Goal: Check status: Check status

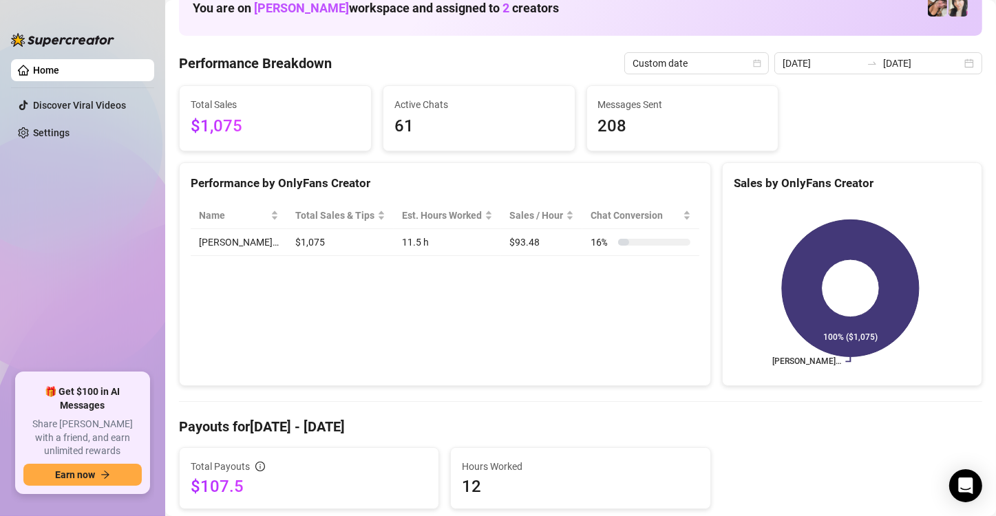
scroll to position [35, 0]
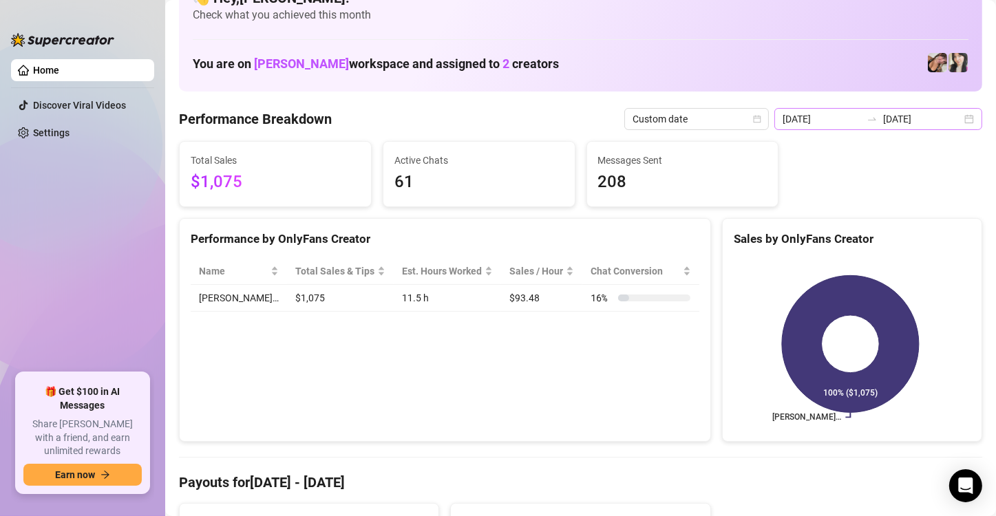
click at [950, 114] on div "[DATE] [DATE]" at bounding box center [878, 119] width 208 height 22
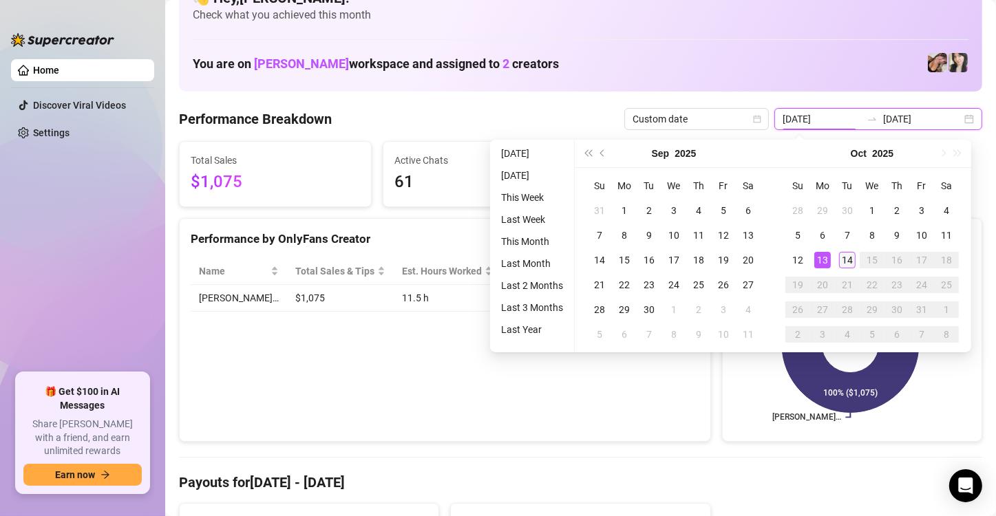
type input "[DATE]"
click at [850, 266] on div "14" at bounding box center [847, 260] width 17 height 17
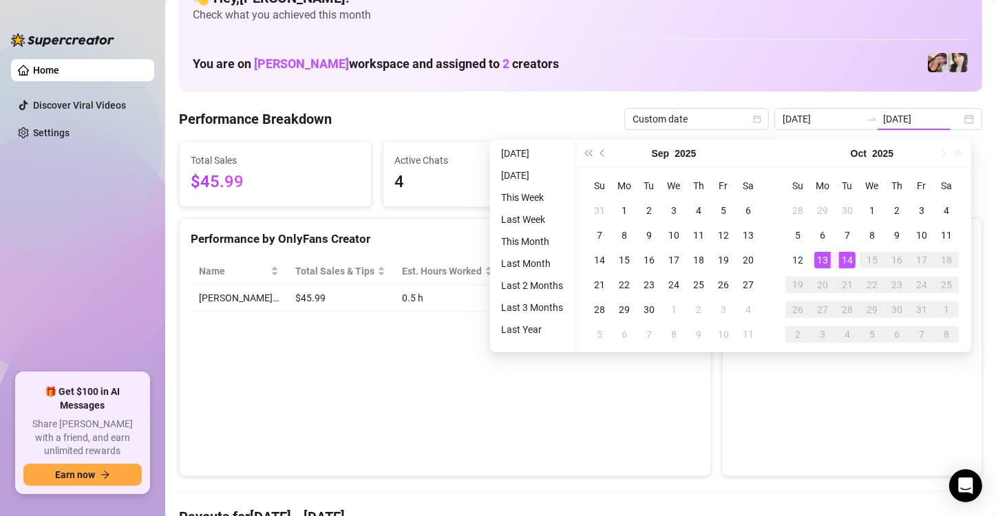
type input "[DATE]"
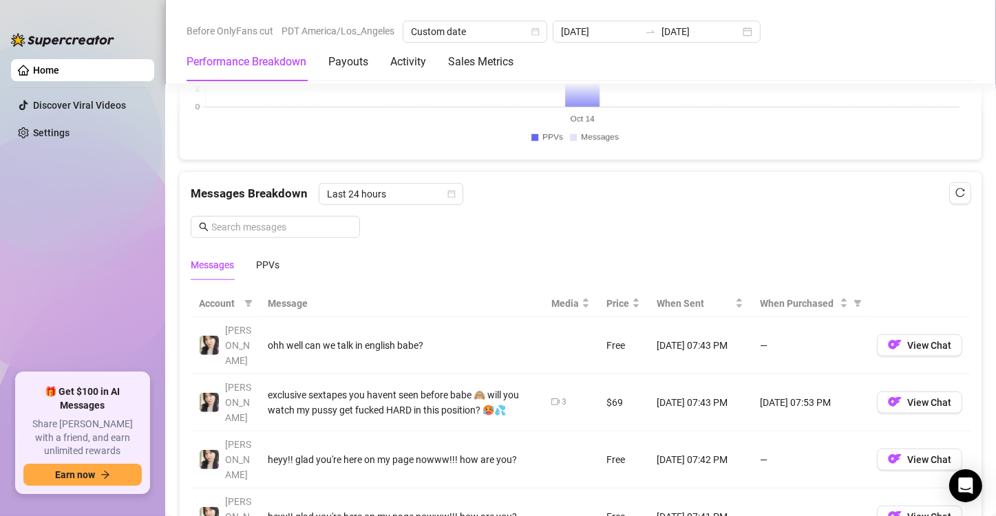
scroll to position [1095, 0]
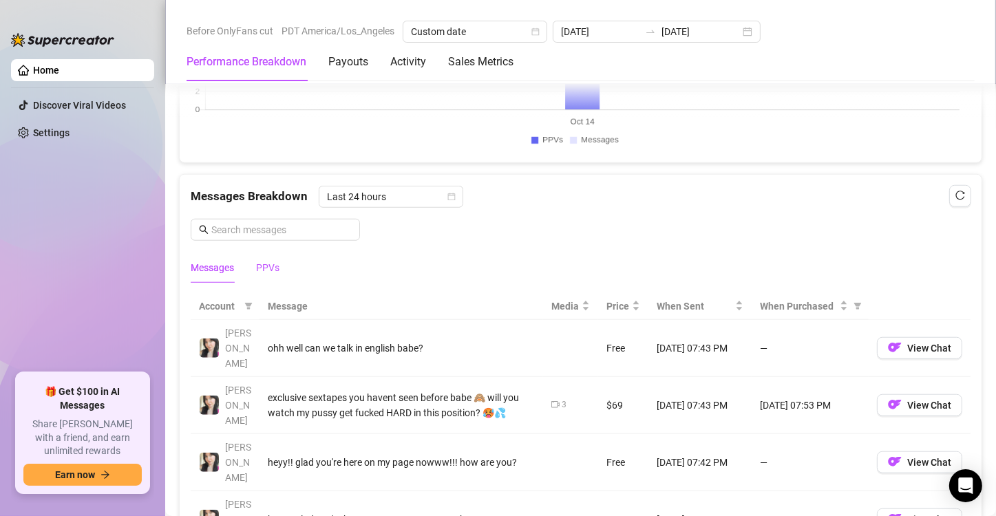
click at [266, 267] on div "PPVs" at bounding box center [267, 267] width 23 height 15
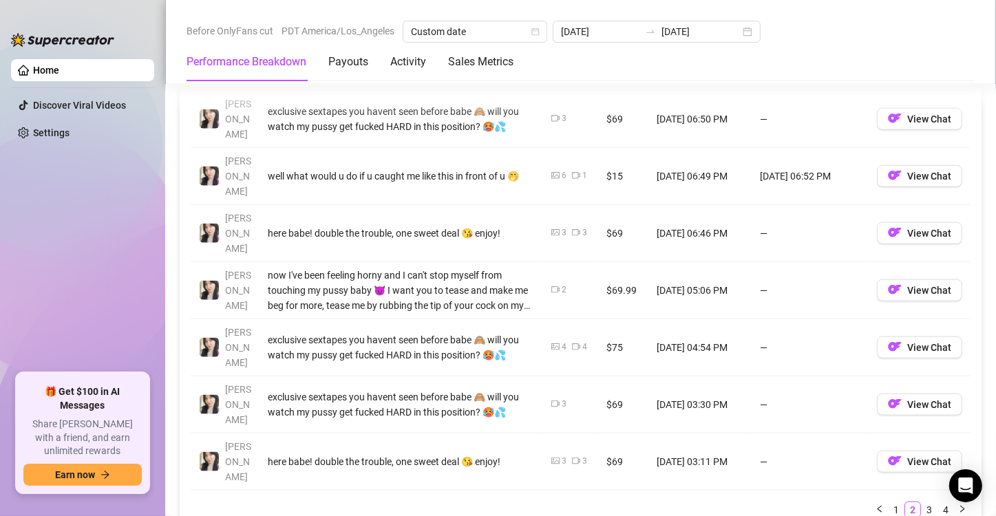
scroll to position [1501, 0]
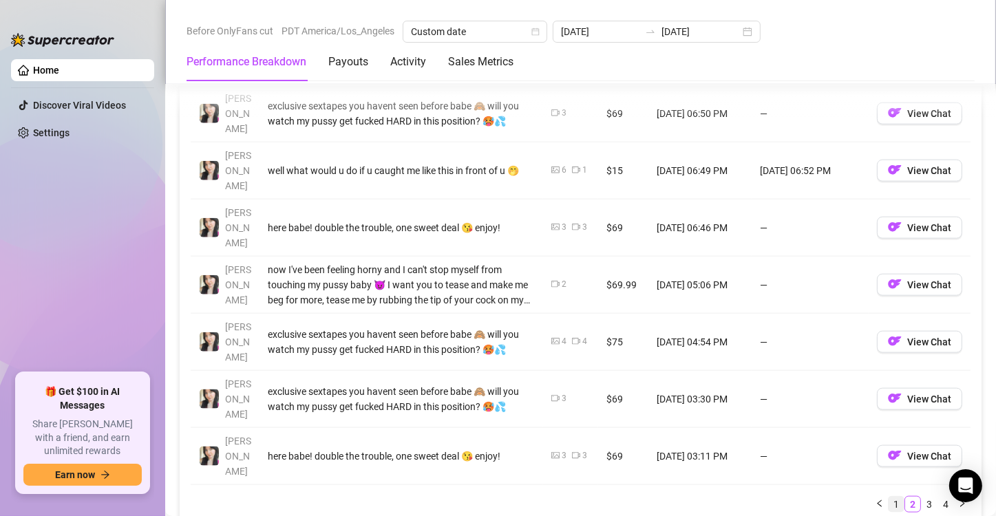
click at [888, 497] on link "1" at bounding box center [895, 504] width 15 height 15
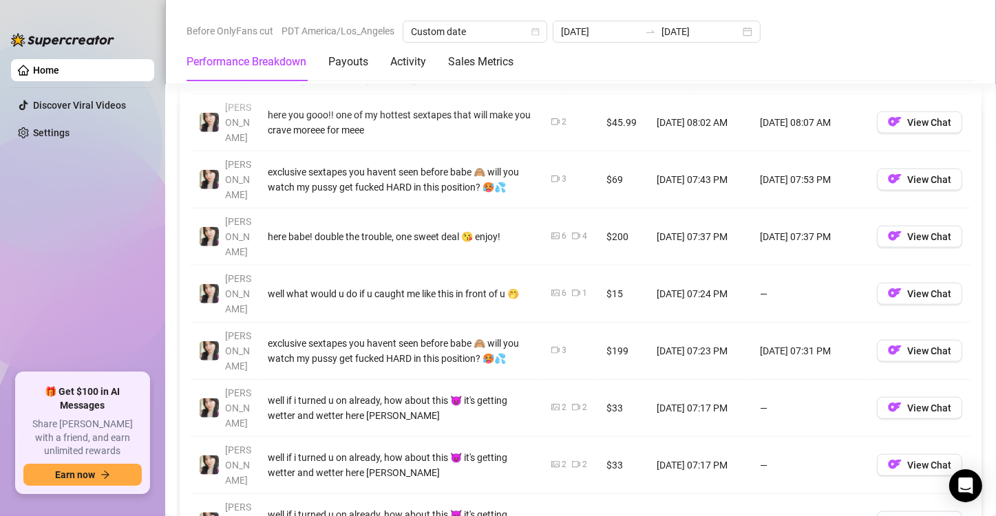
scroll to position [1447, 0]
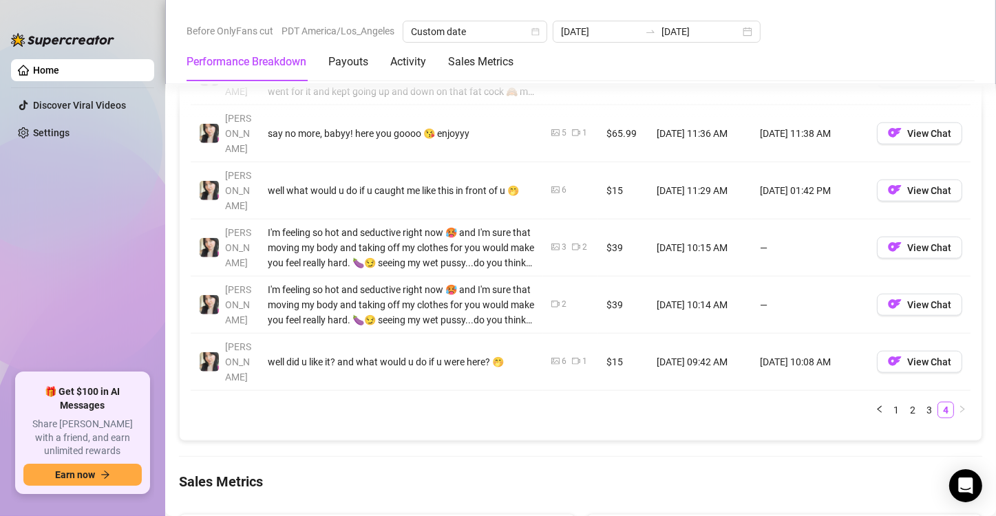
scroll to position [1408, 0]
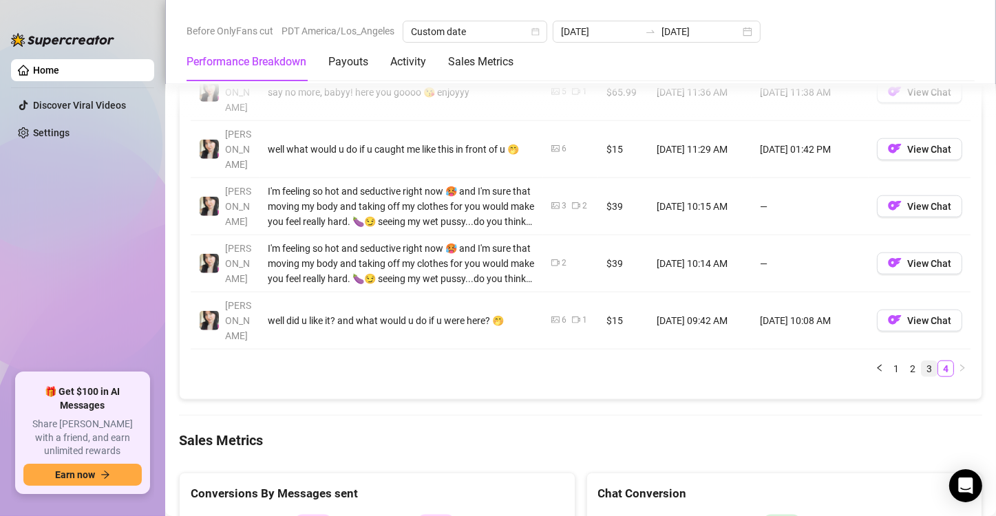
click at [921, 361] on link "3" at bounding box center [928, 368] width 15 height 15
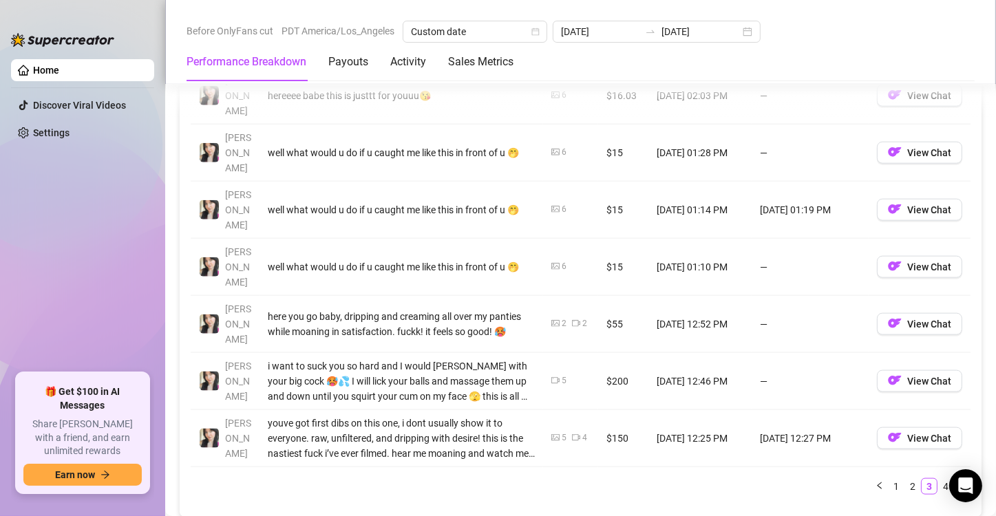
scroll to position [1558, 0]
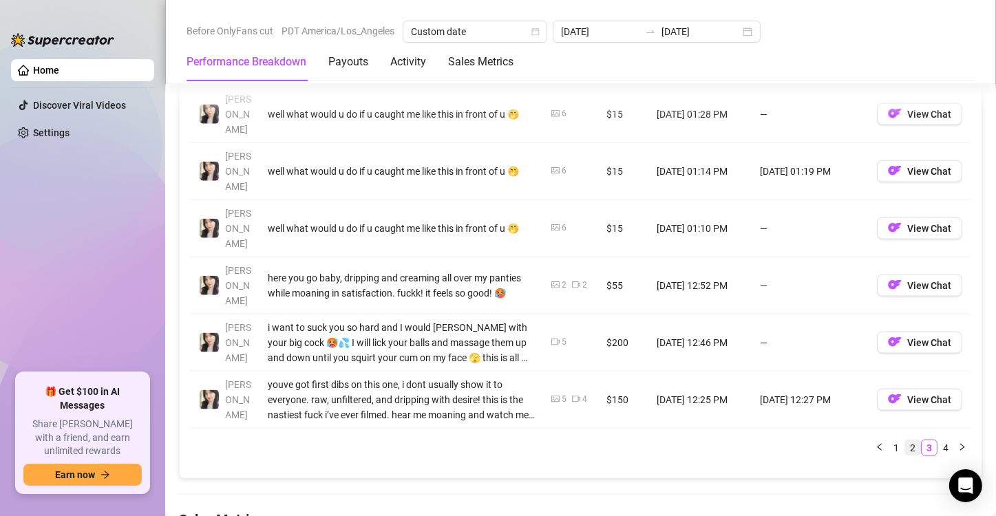
click at [905, 440] on link "2" at bounding box center [912, 447] width 15 height 15
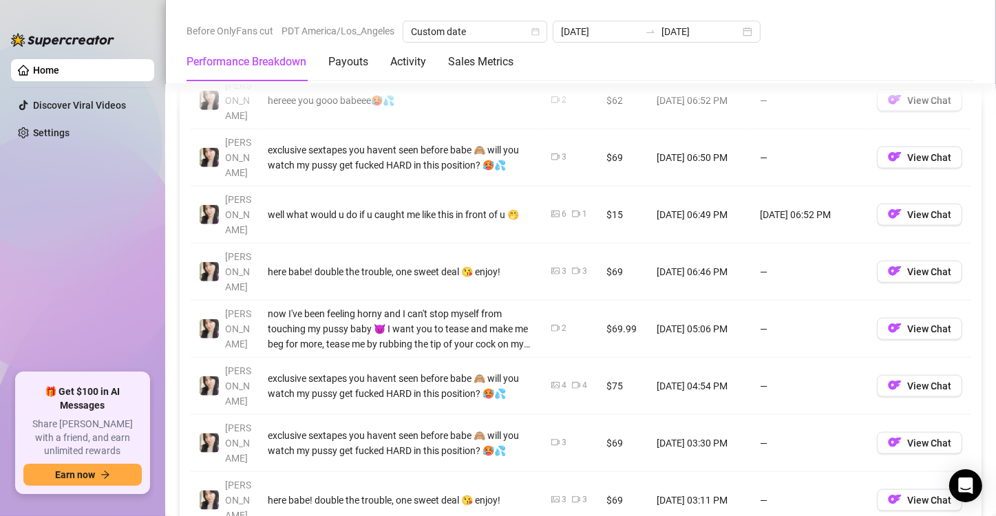
scroll to position [1459, 0]
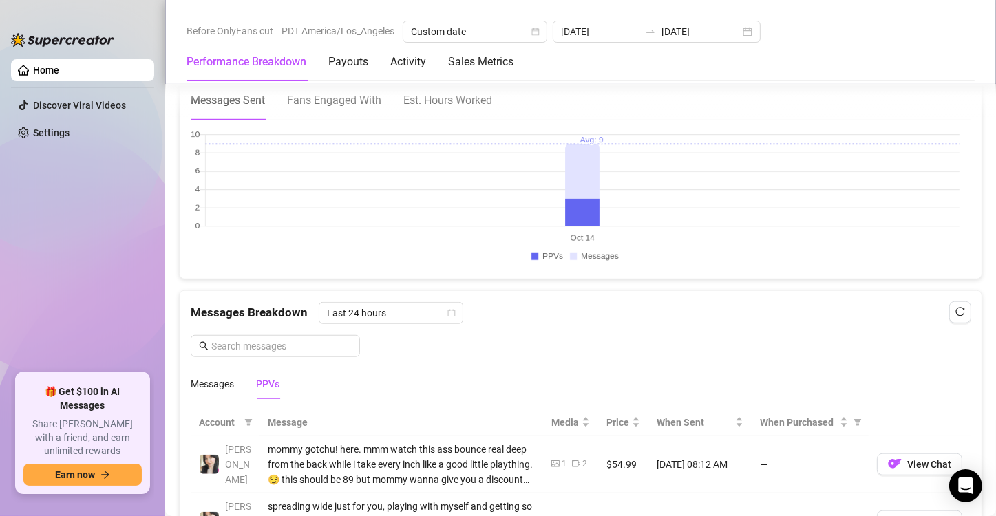
scroll to position [978, 0]
click at [448, 312] on icon "calendar" at bounding box center [451, 314] width 8 height 8
click at [620, 328] on div "Messages Breakdown Last 24 hours Messages PPVs" at bounding box center [581, 351] width 780 height 97
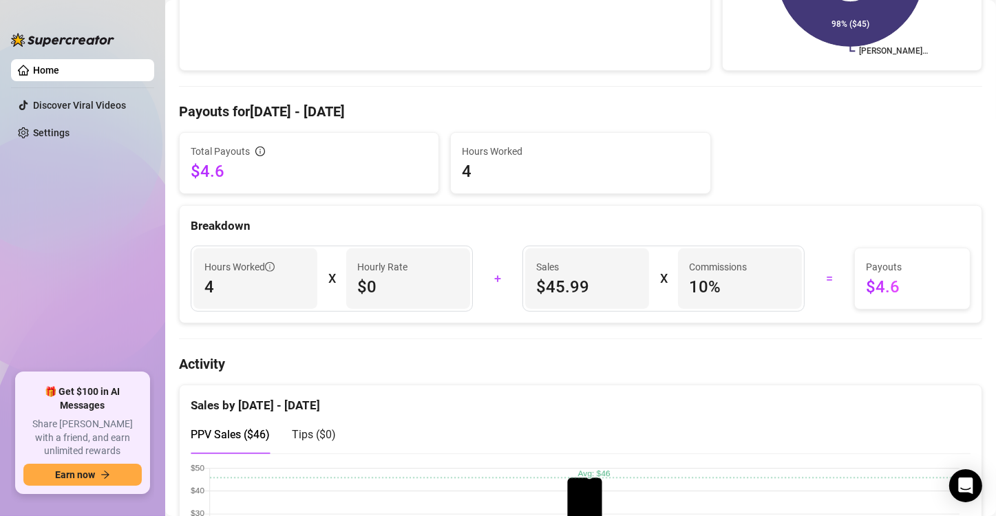
scroll to position [0, 0]
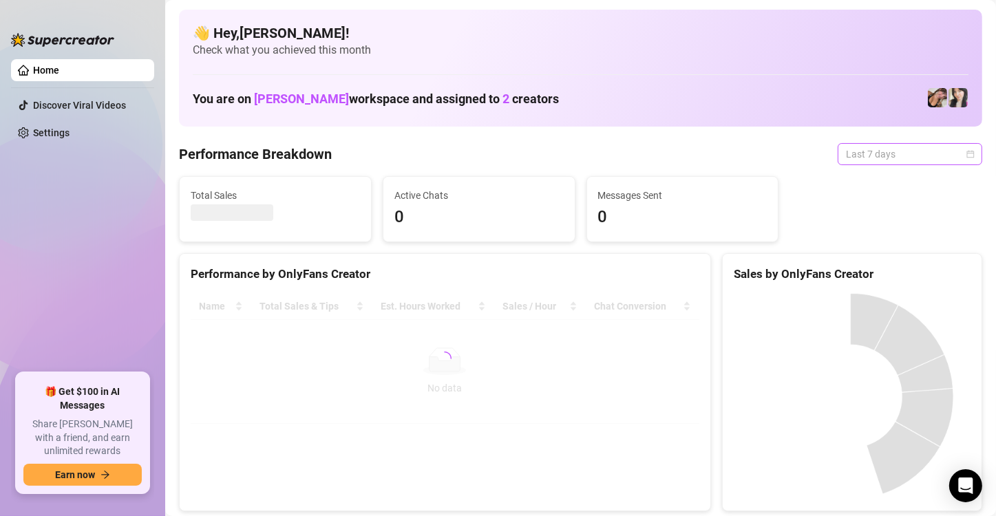
click at [945, 152] on span "Last 7 days" at bounding box center [910, 154] width 128 height 21
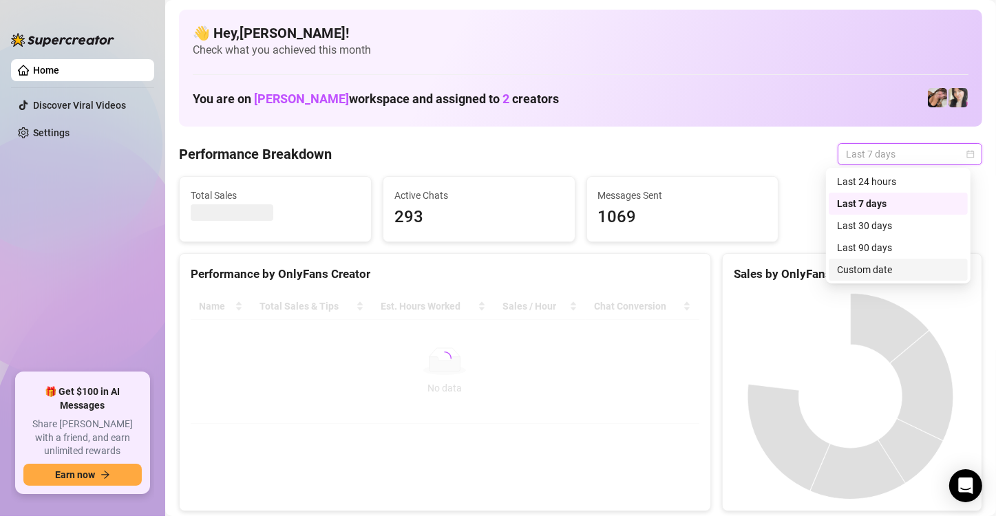
click at [925, 272] on div "Custom date" at bounding box center [898, 269] width 122 height 15
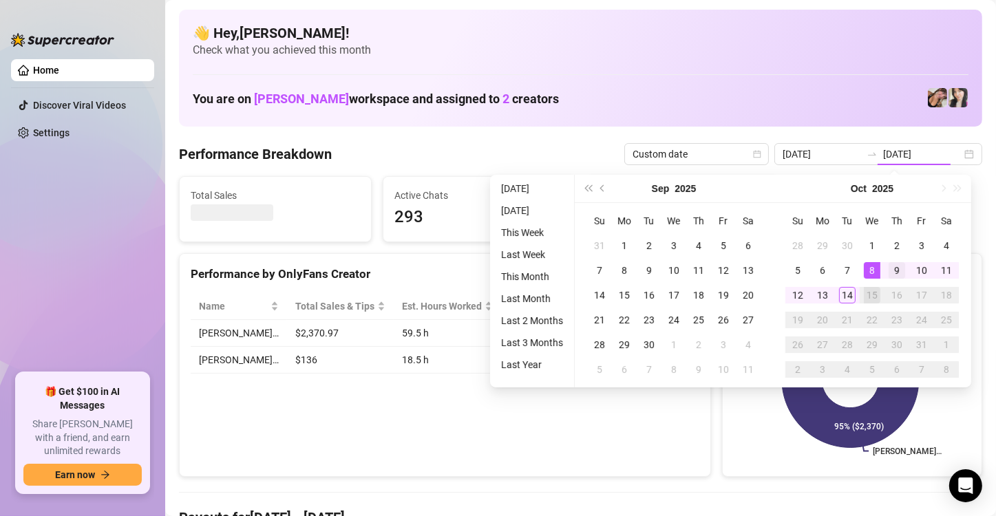
type input "2025-10-08"
type input "[DATE]"
click at [839, 287] on div "14" at bounding box center [847, 295] width 17 height 17
click at [839, 287] on div "Christina… Christina… 95% ($2,370) 5% ($136)" at bounding box center [851, 379] width 259 height 194
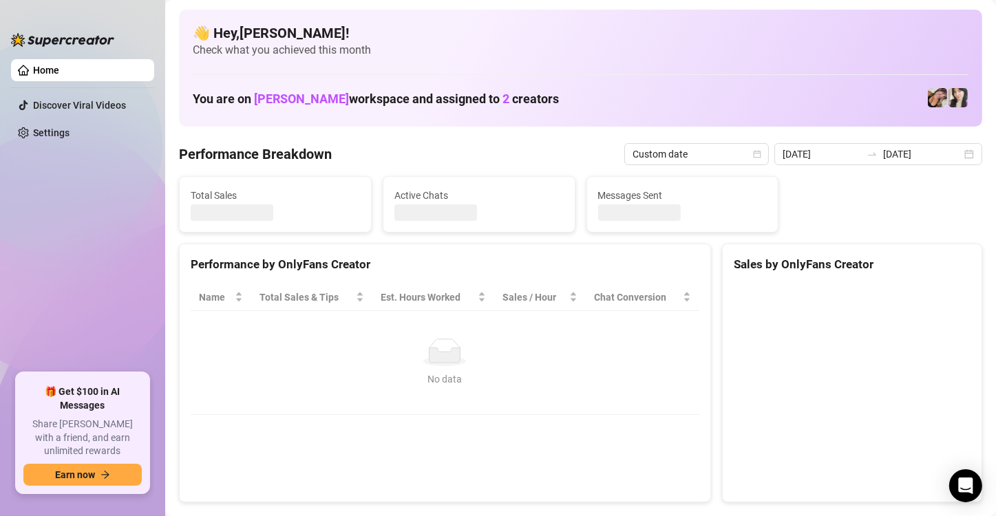
type input "[DATE]"
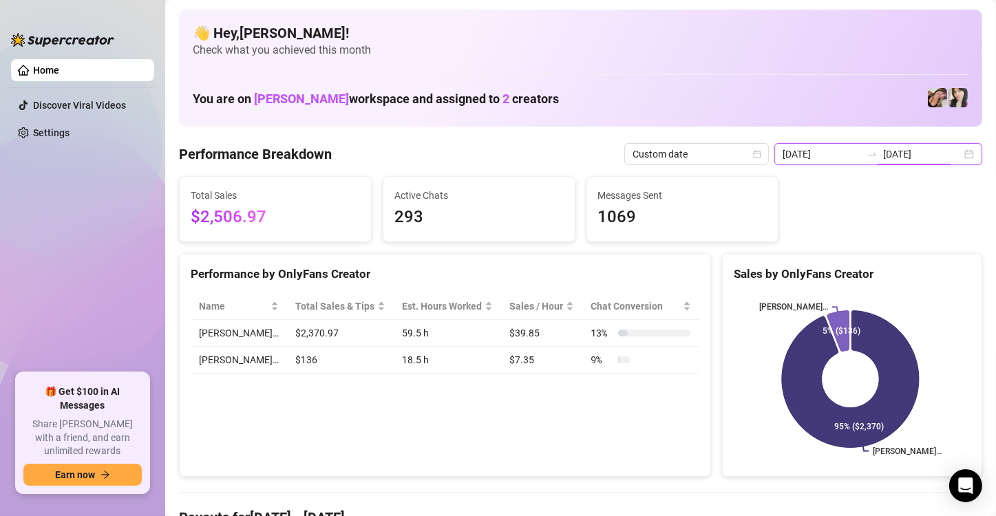
click at [900, 154] on input "[DATE]" at bounding box center [922, 154] width 78 height 15
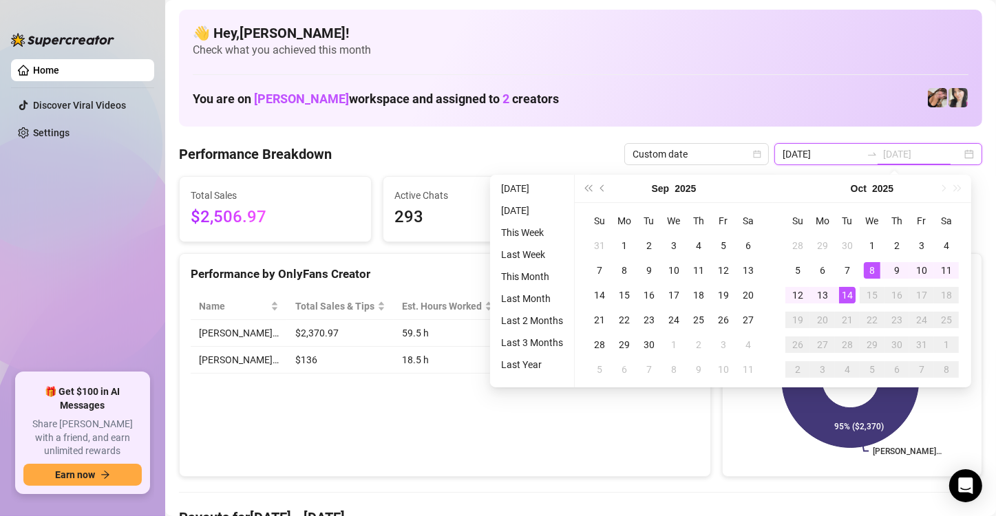
type input "[DATE]"
click at [842, 292] on div "14" at bounding box center [847, 295] width 17 height 17
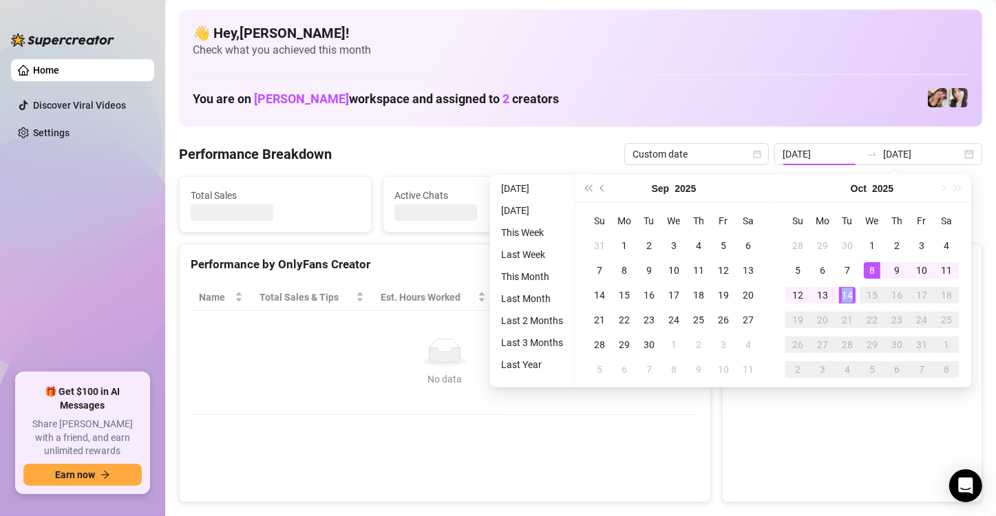
type input "[DATE]"
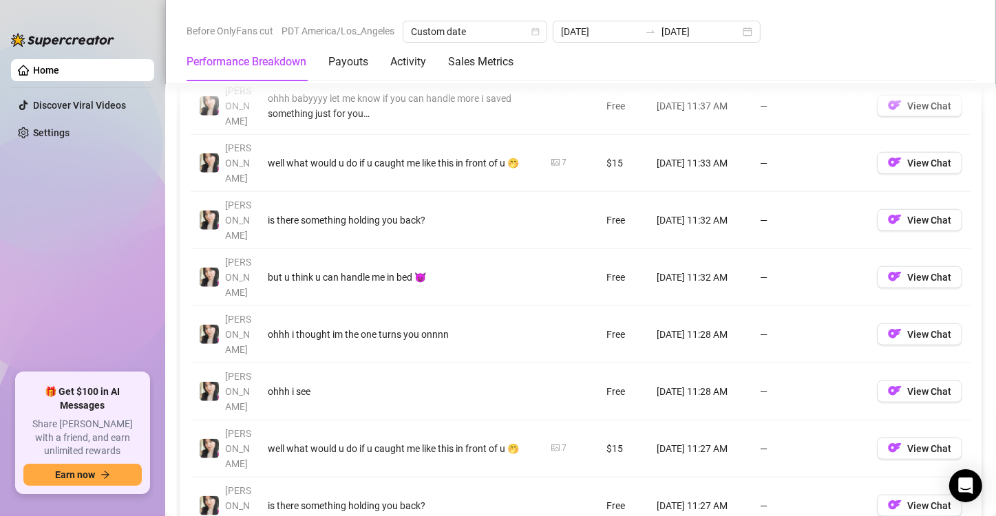
scroll to position [1401, 0]
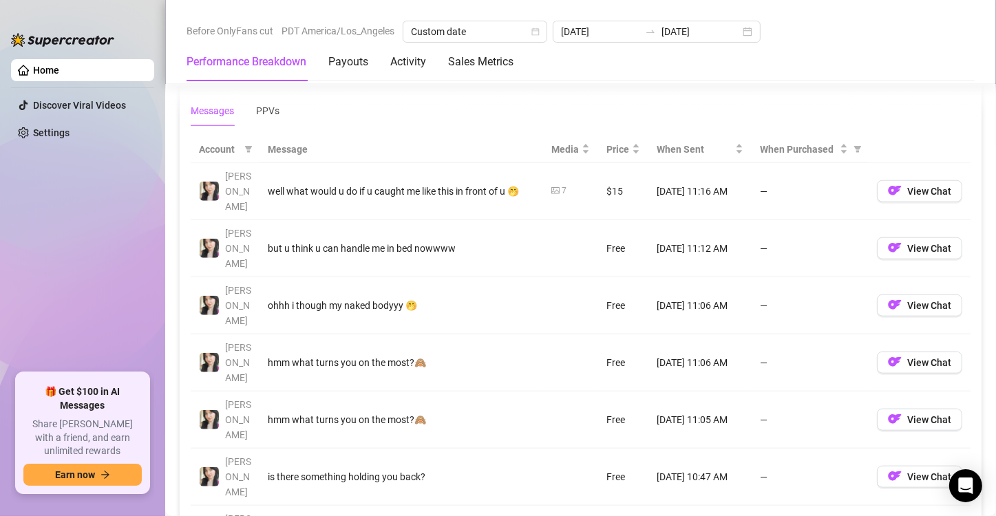
scroll to position [1252, 0]
click at [253, 104] on div "Messages PPVs" at bounding box center [235, 111] width 89 height 32
click at [263, 106] on div "PPVs" at bounding box center [267, 110] width 23 height 15
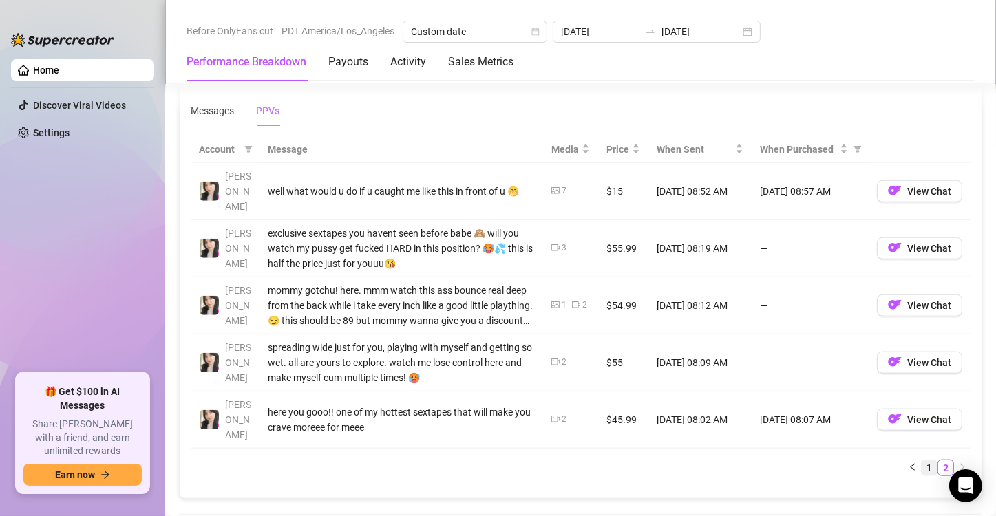
click at [921, 460] on link "1" at bounding box center [928, 467] width 15 height 15
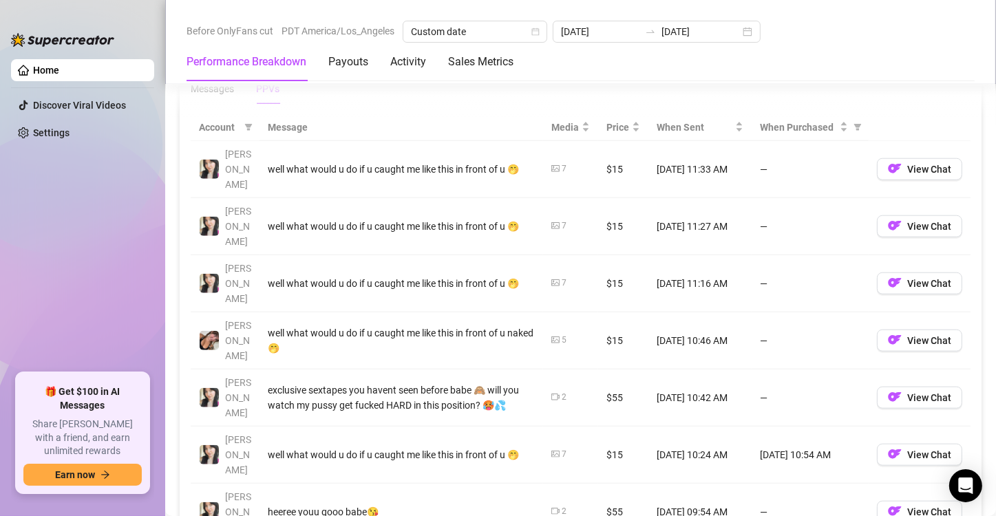
scroll to position [1271, 0]
